Goal: Task Accomplishment & Management: Complete application form

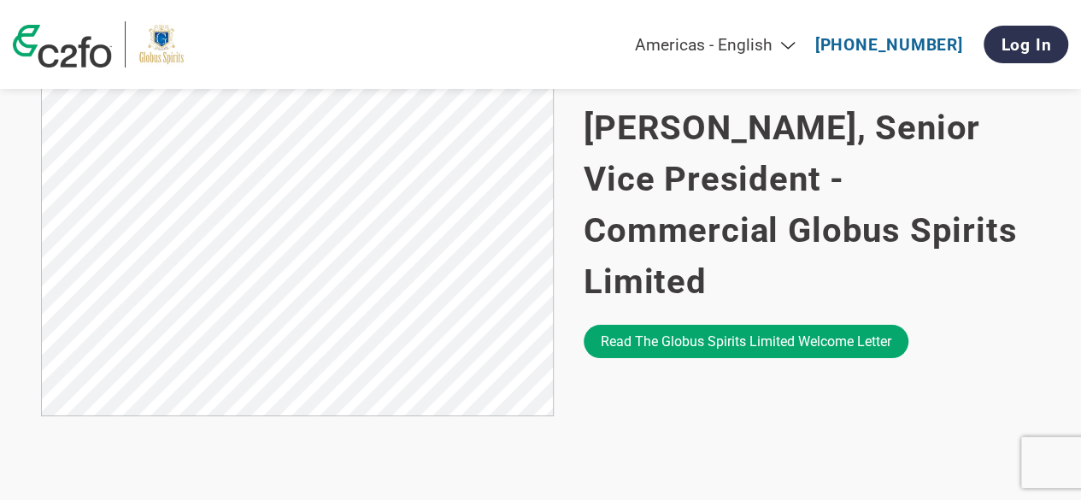
scroll to position [1232, 0]
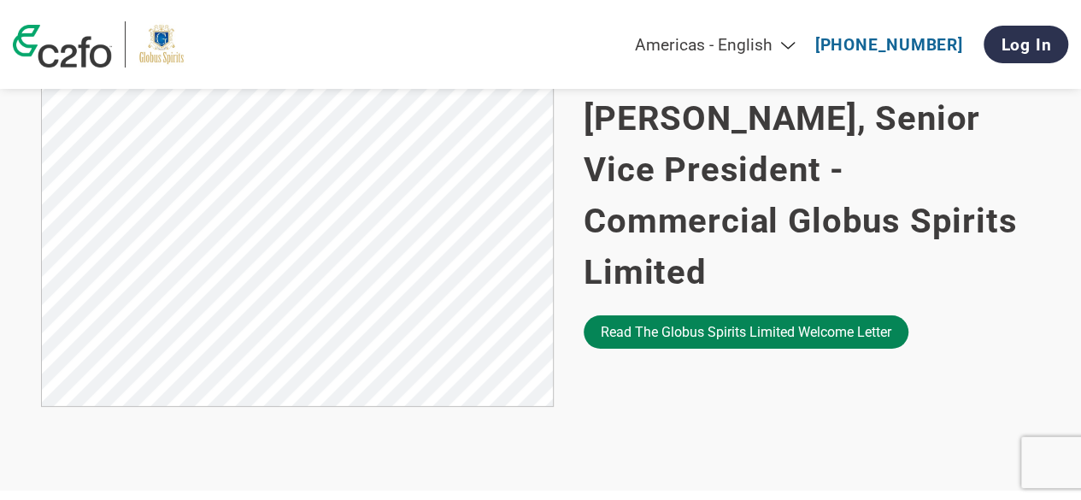
click at [714, 326] on link "Read the Globus Spirits Limited welcome letter" at bounding box center [746, 331] width 325 height 33
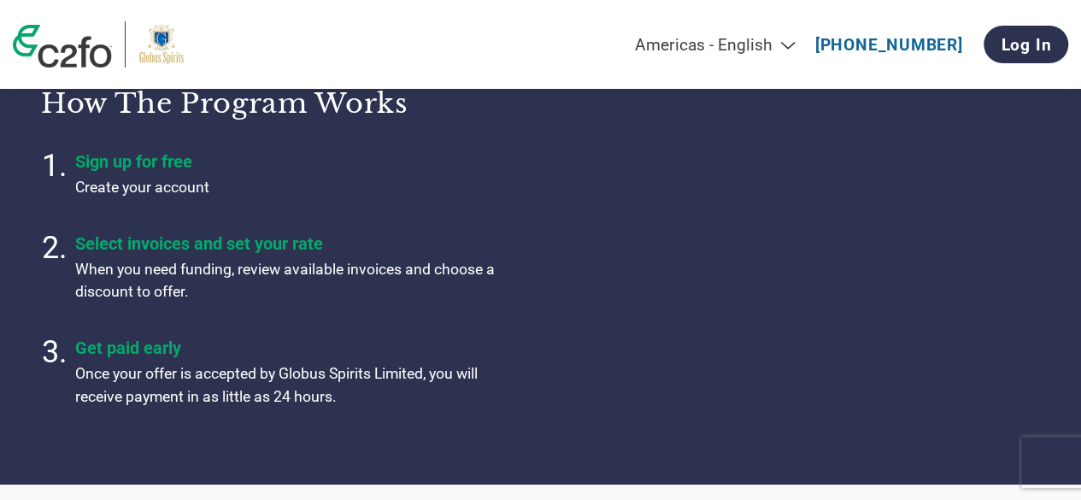
scroll to position [0, 0]
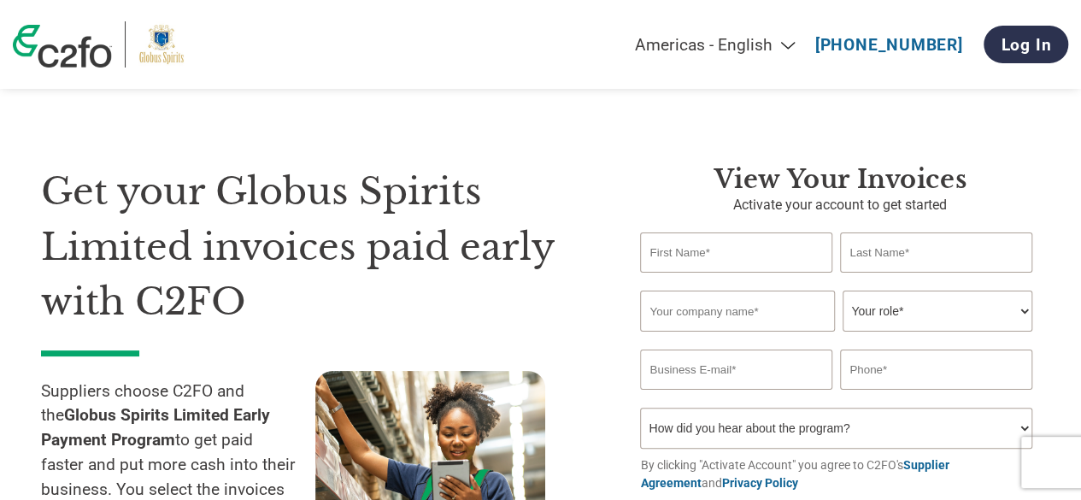
click at [262, 104] on div "Get your Globus Spirits Limited invoices paid early with C2FO Suppliers choose …" at bounding box center [540, 349] width 999 height 507
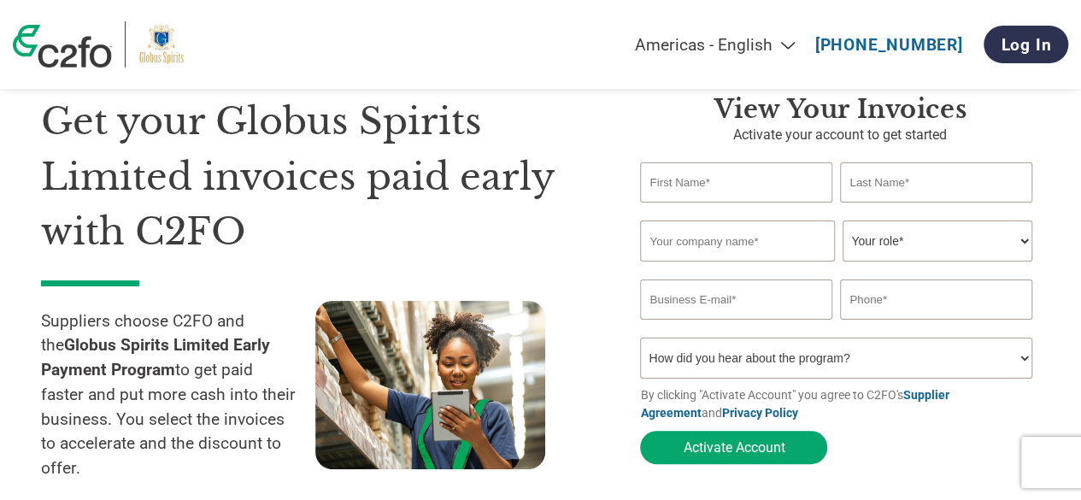
scroll to position [71, 0]
click at [927, 238] on select "Your role* CFO Controller Credit Manager Finance Director Treasurer CEO Preside…" at bounding box center [937, 240] width 189 height 41
select select "OTHER"
click at [843, 220] on select "Your role* CFO Controller Credit Manager Finance Director Treasurer CEO Preside…" at bounding box center [937, 240] width 189 height 41
click at [762, 293] on input "email" at bounding box center [735, 299] width 191 height 40
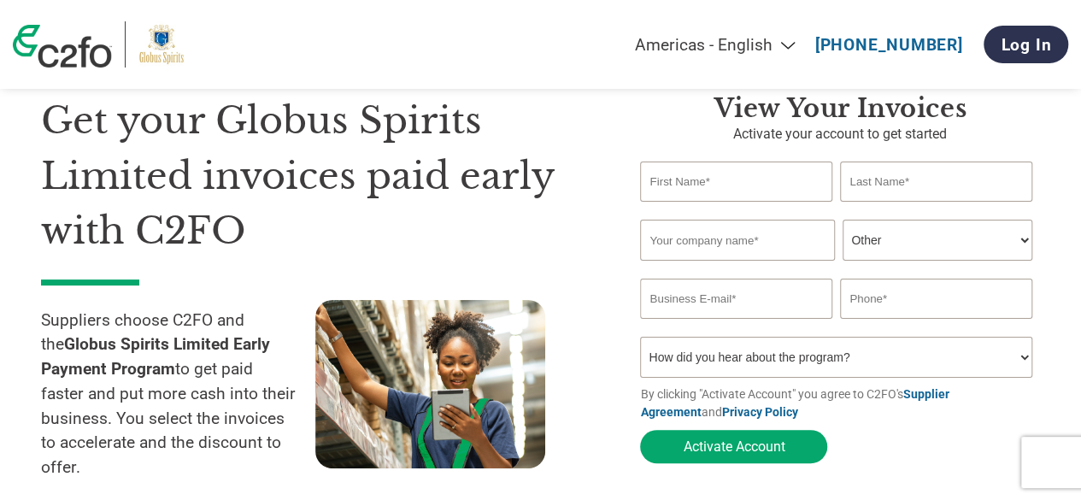
click at [615, 317] on div "View Your Invoices Activate your account to get started Invalid first name or f…" at bounding box center [827, 312] width 426 height 438
click at [691, 362] on select "How did you hear about the program? Received a letter Email Social Media Online…" at bounding box center [835, 357] width 391 height 41
select select "Email"
click at [640, 340] on select "How did you hear about the program? Received a letter Email Social Media Online…" at bounding box center [835, 357] width 391 height 41
